Goal: Navigation & Orientation: Find specific page/section

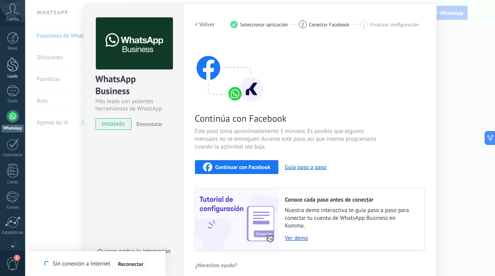
click at [9, 78] on div "Leads" at bounding box center [13, 76] width 22 height 5
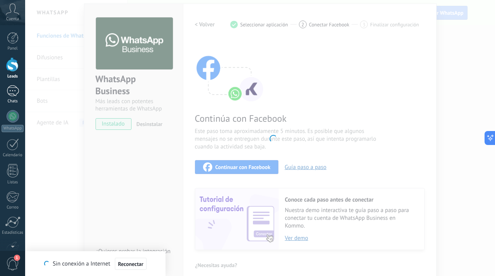
click at [21, 89] on link "Chats" at bounding box center [12, 94] width 25 height 19
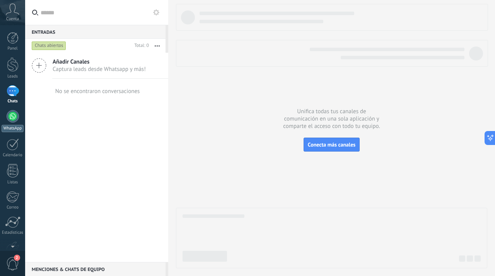
click at [13, 116] on div at bounding box center [13, 116] width 12 height 12
